Goal: Task Accomplishment & Management: Manage account settings

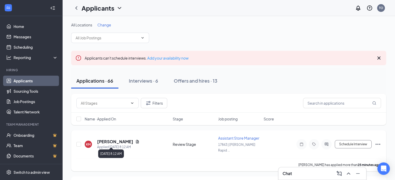
click at [117, 139] on h5 "[PERSON_NAME]" at bounding box center [115, 142] width 36 height 6
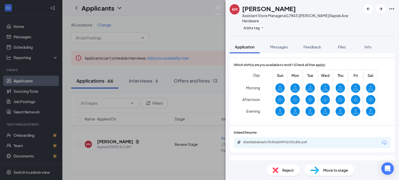
scroll to position [260, 0]
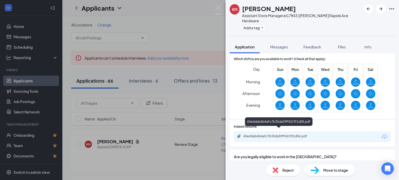
click at [267, 134] on div "65eddab6b6efc7b35da59ff41f3f1d06.pdf" at bounding box center [279, 136] width 73 height 4
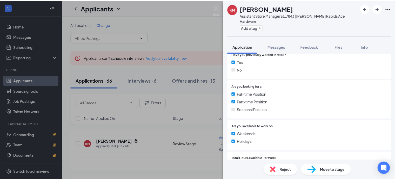
scroll to position [0, 0]
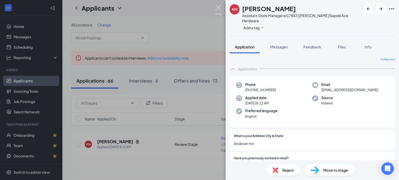
click at [216, 8] on img at bounding box center [218, 10] width 6 height 10
